Goal: Contribute content: Add original content to the website for others to see

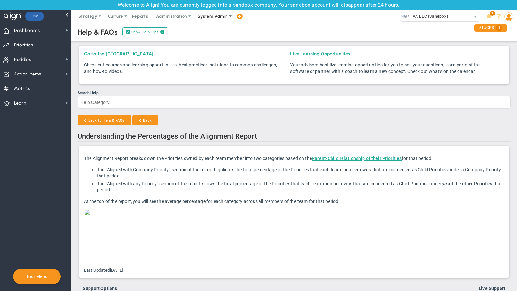
click at [210, 16] on span "System Admin" at bounding box center [213, 16] width 30 height 5
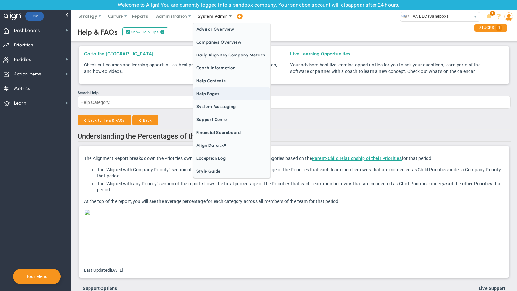
click at [219, 96] on span "Help Pages" at bounding box center [231, 94] width 77 height 13
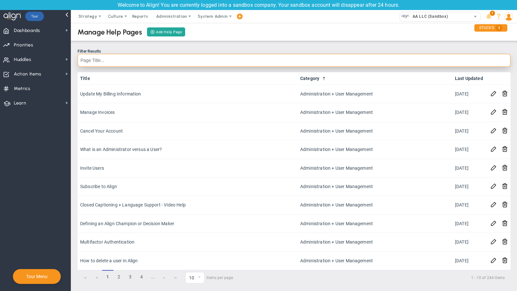
click at [205, 59] on input "text" at bounding box center [294, 60] width 433 height 13
type input "alignment"
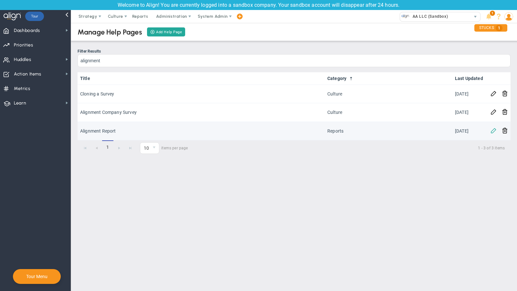
click at [495, 130] on span at bounding box center [494, 130] width 6 height 6
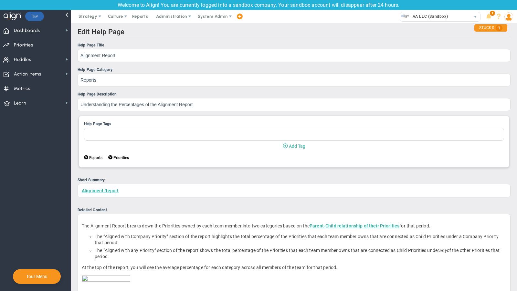
scroll to position [66, 0]
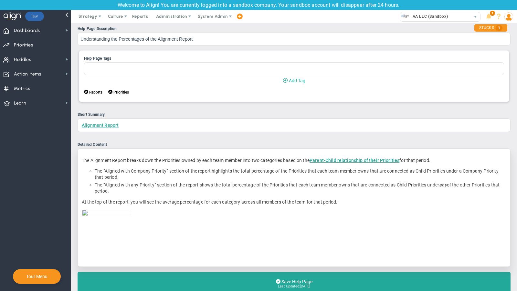
click at [142, 226] on p at bounding box center [294, 234] width 425 height 48
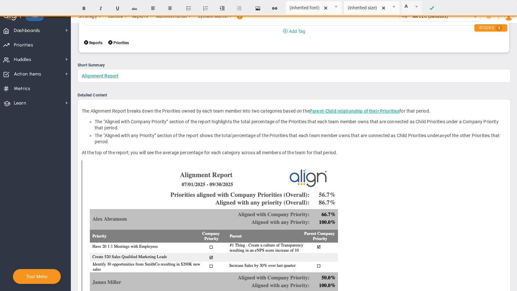
scroll to position [119, 0]
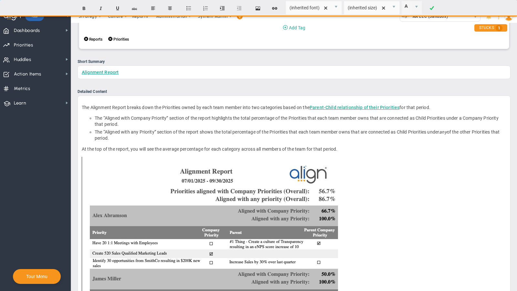
drag, startPoint x: 517, startPoint y: 166, endPoint x: 513, endPoint y: 192, distance: 25.8
click at [513, 192] on main "Edit Help Page Help Page Title Alignment Report Help Page Category Reports Help…" at bounding box center [294, 157] width 446 height 269
click at [352, 148] on p "At the top of the report, you will see the average percentage for each category…" at bounding box center [294, 149] width 425 height 6
click at [379, 148] on p "At the top of the report, you will see the average percentage for each category…" at bounding box center [294, 149] width 425 height 6
click at [349, 147] on p "At the top of the report, you will see the average percentage for each category…" at bounding box center [294, 149] width 425 height 6
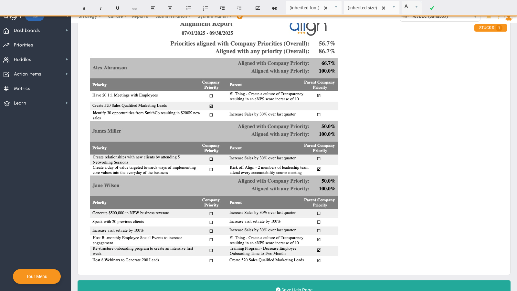
scroll to position [292, 0]
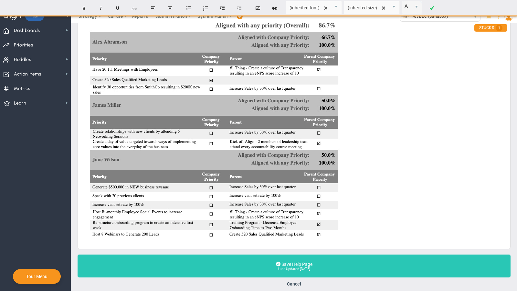
click at [296, 261] on button "Save Help Page Last Updated: [DATE]" at bounding box center [294, 266] width 433 height 23
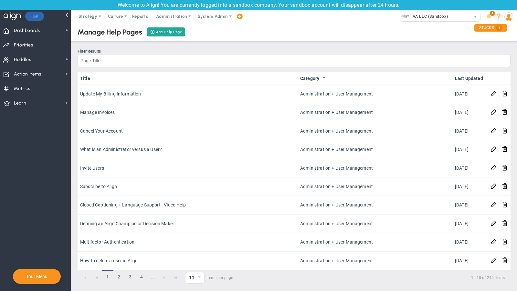
click at [503, 16] on span at bounding box center [498, 16] width 9 height 9
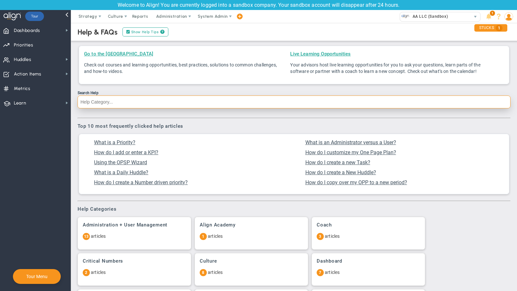
click at [252, 102] on input "Search Help" at bounding box center [294, 102] width 433 height 13
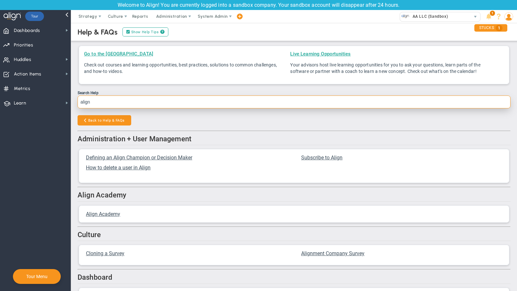
click at [132, 102] on input "align" at bounding box center [294, 102] width 433 height 13
type input "alignment"
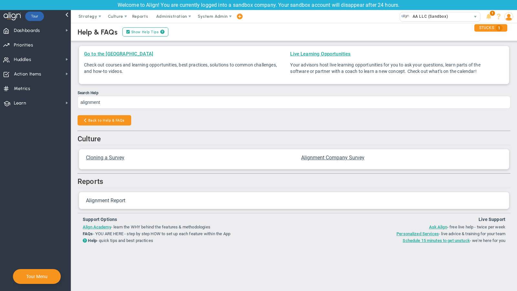
click at [114, 199] on span "Alignment Report" at bounding box center [105, 201] width 39 height 6
